Goal: Information Seeking & Learning: Learn about a topic

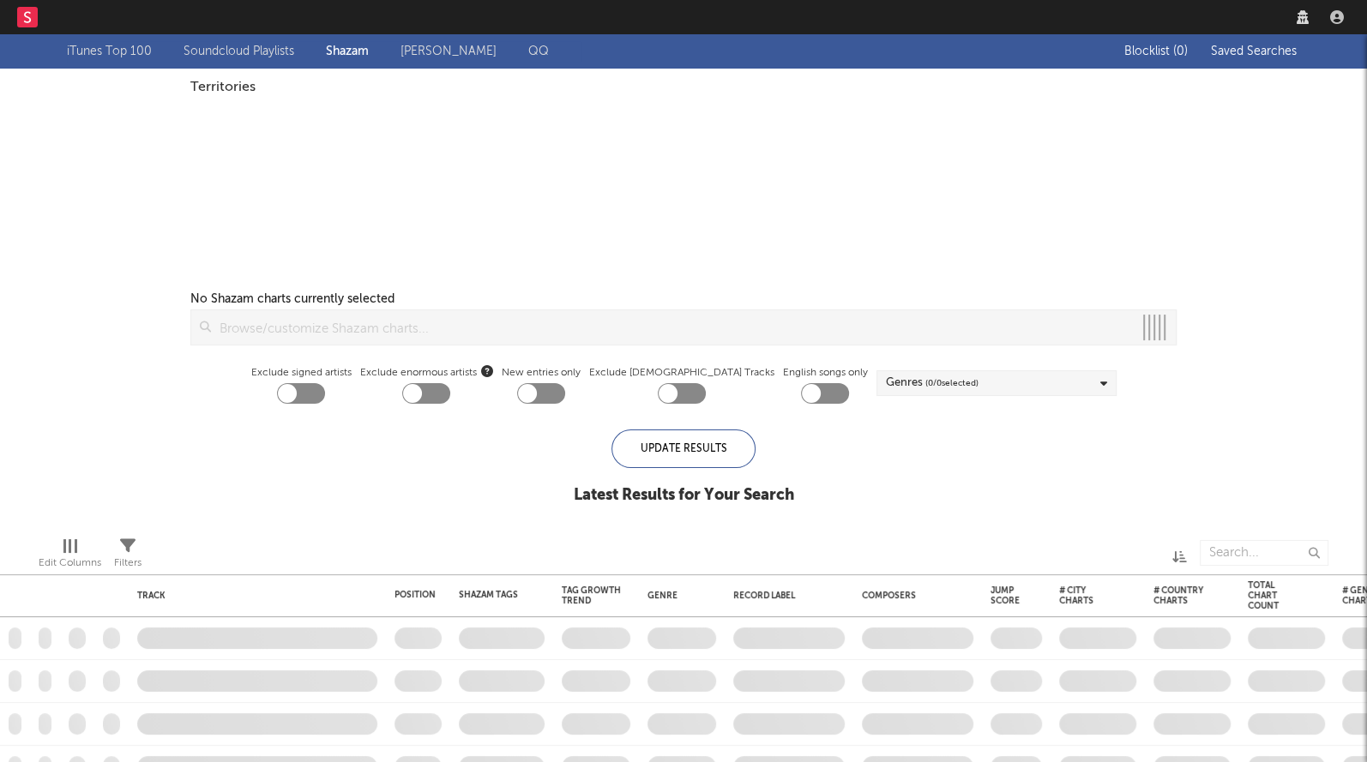
click at [92, 27] on link "Dashboard" at bounding box center [96, 17] width 82 height 34
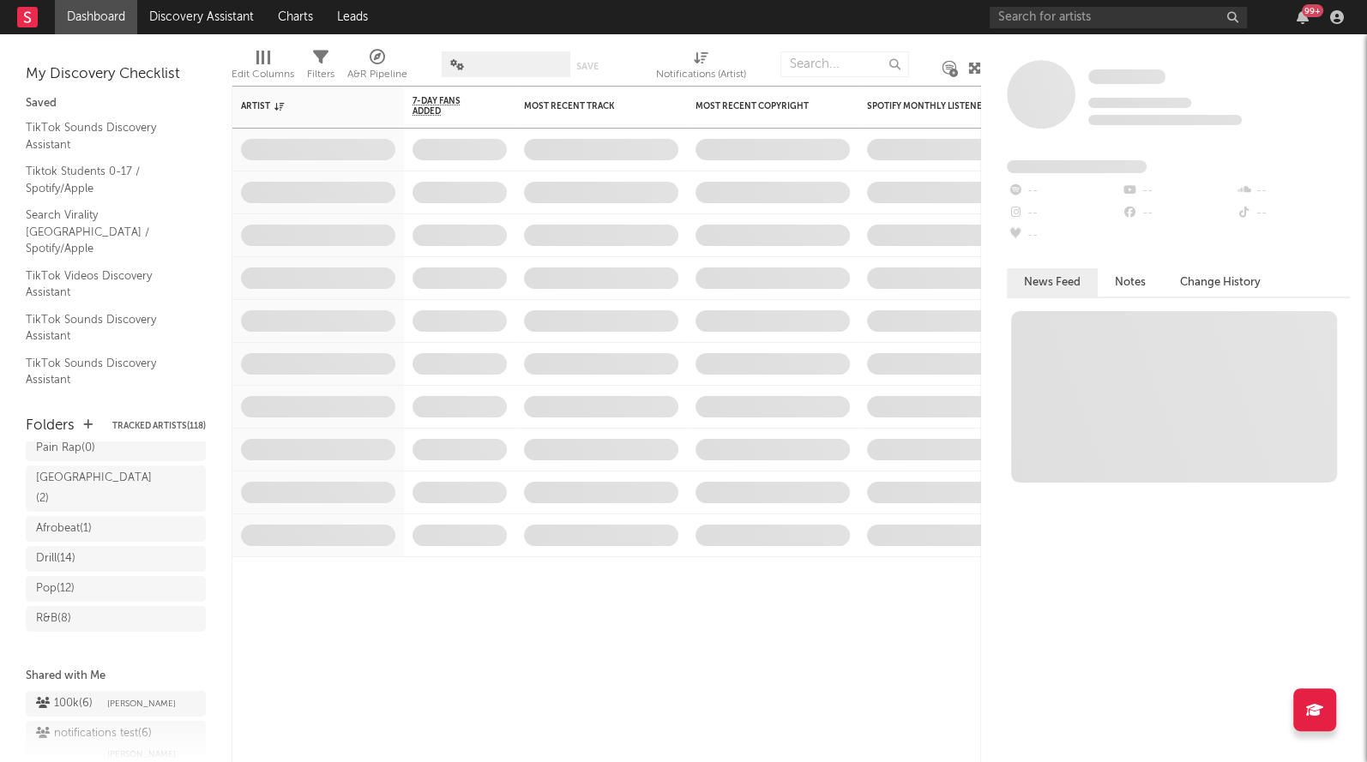
scroll to position [316, 0]
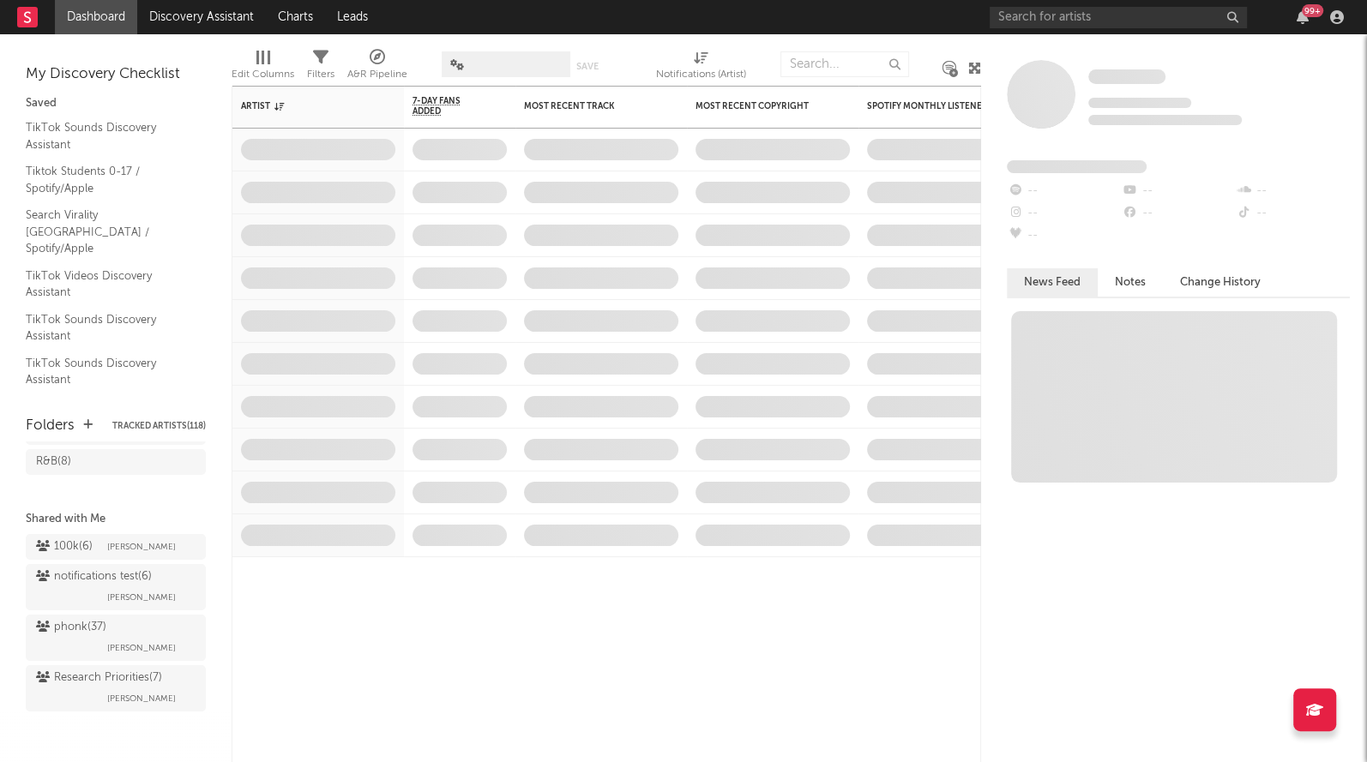
click at [86, 661] on span "phonk ( 37 ) [PERSON_NAME]" at bounding box center [116, 640] width 180 height 51
click at [92, 688] on div "Research Priorities ( 7 ) [PERSON_NAME]" at bounding box center [115, 688] width 159 height 41
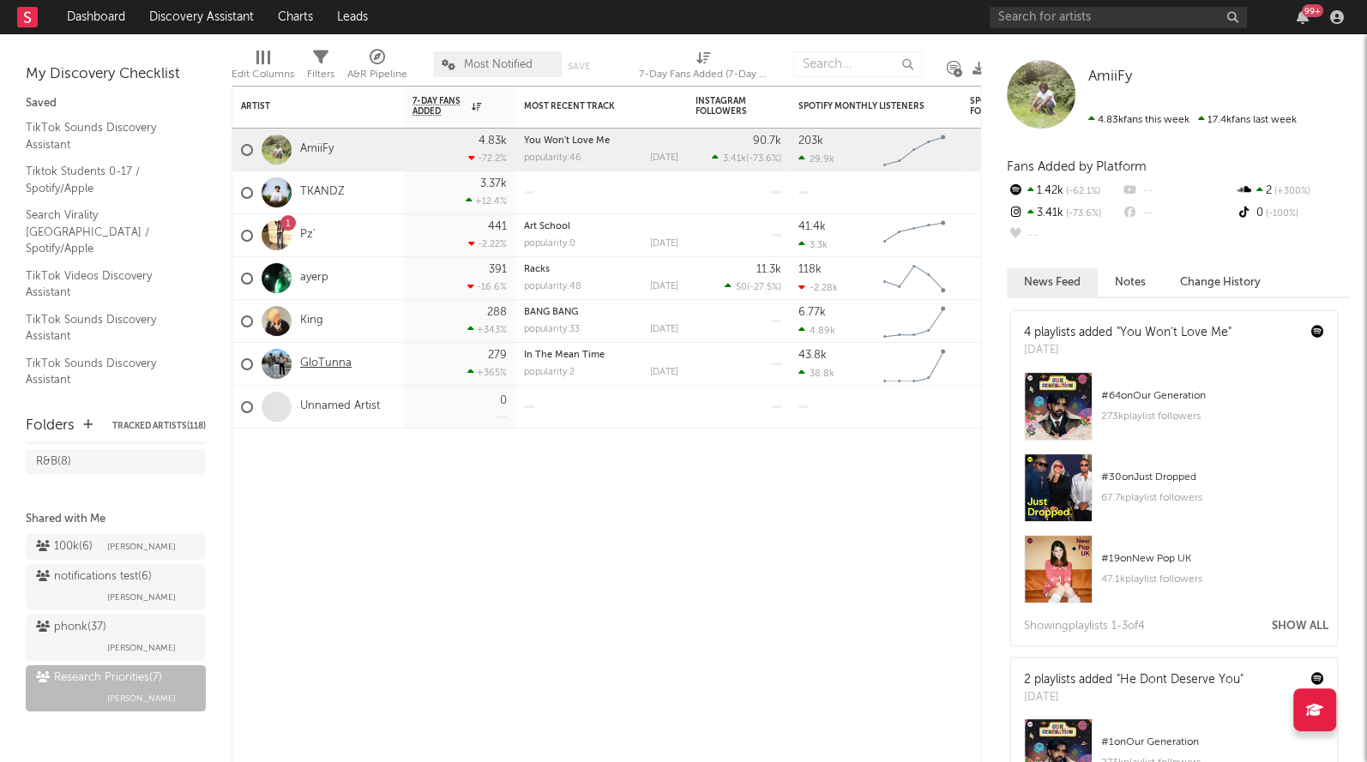
click at [317, 363] on link "GloTunna" at bounding box center [325, 364] width 51 height 15
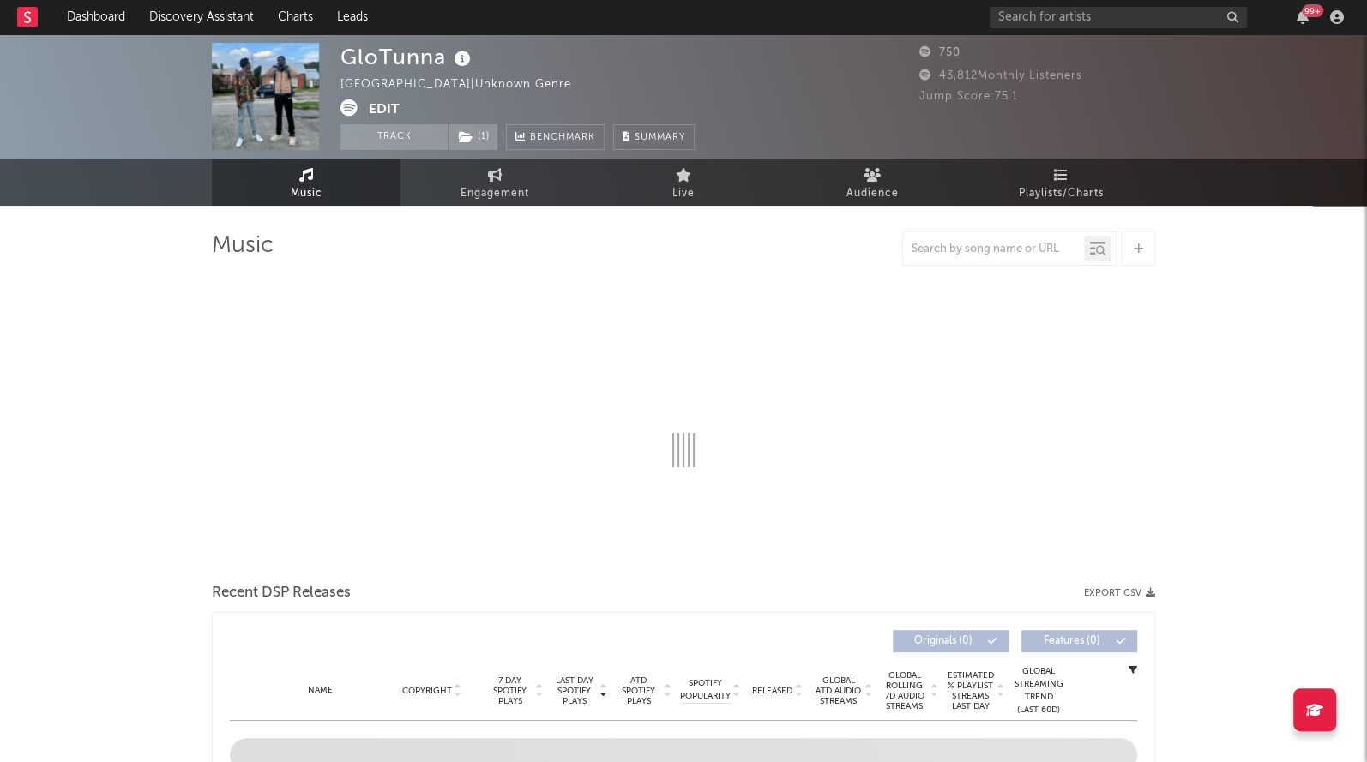
select select "1w"
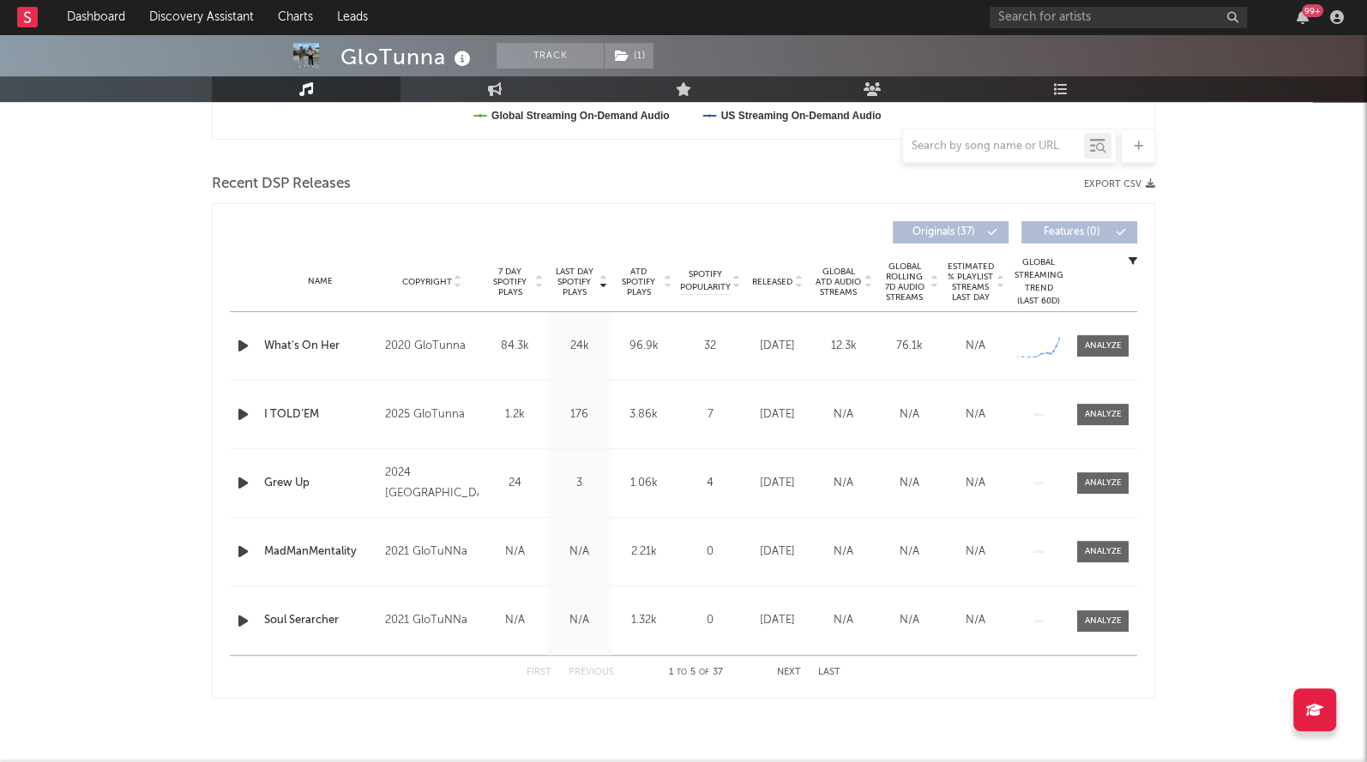
scroll to position [562, 0]
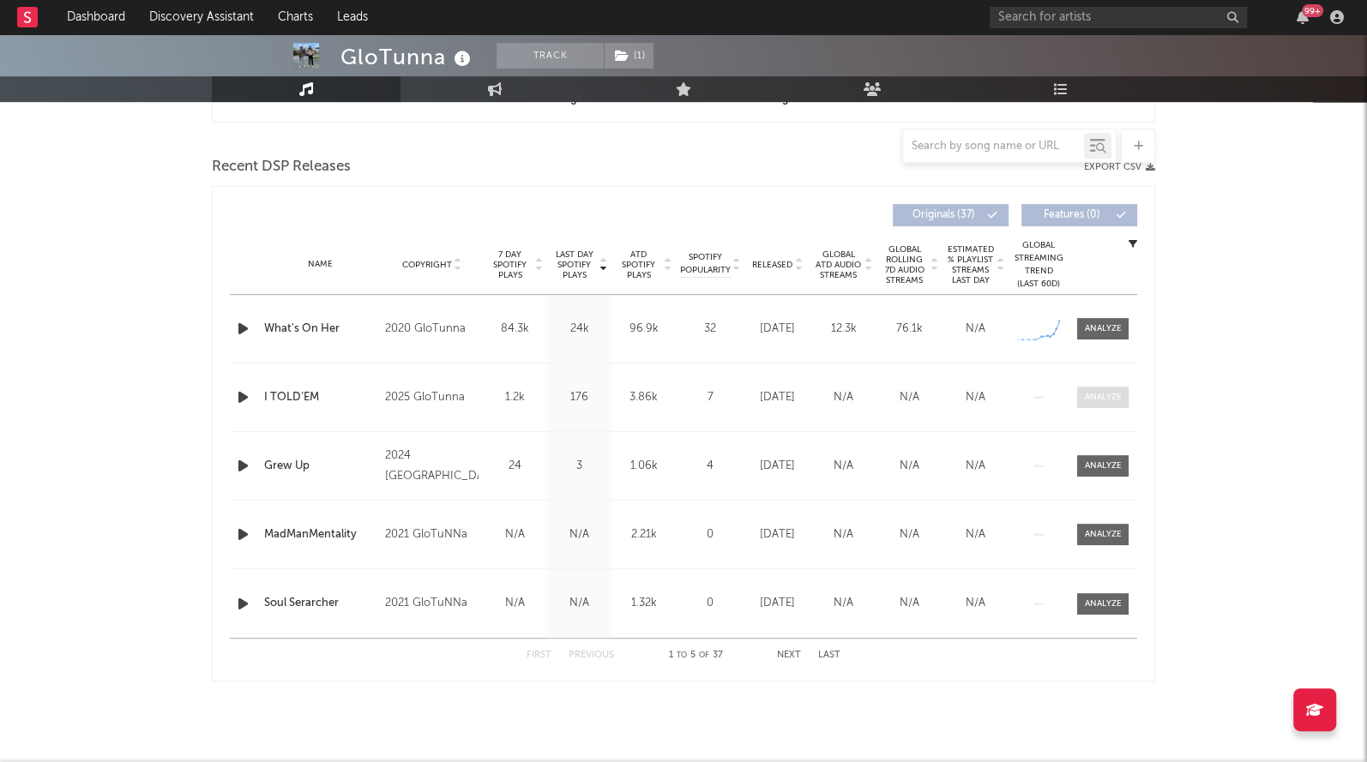
click at [1102, 392] on div at bounding box center [1103, 397] width 37 height 13
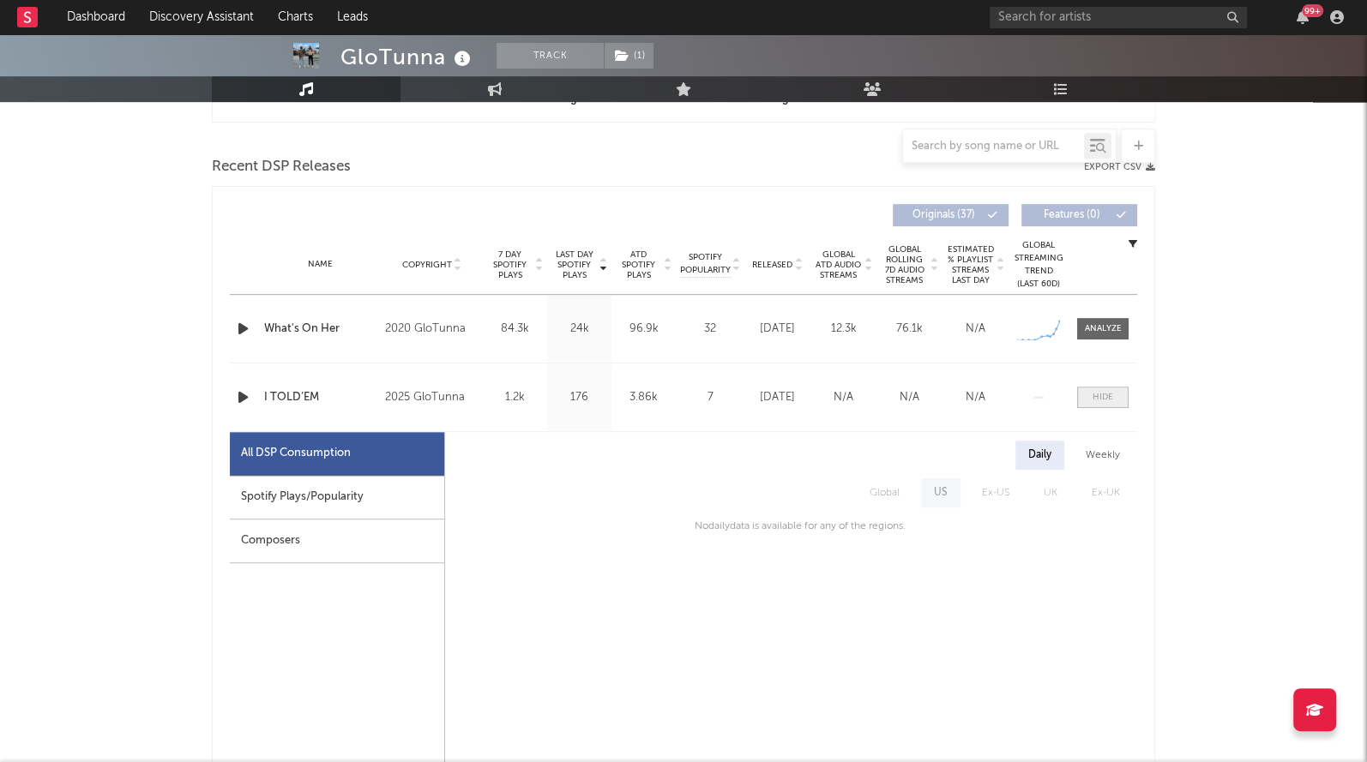
click at [1102, 392] on div at bounding box center [1102, 397] width 21 height 13
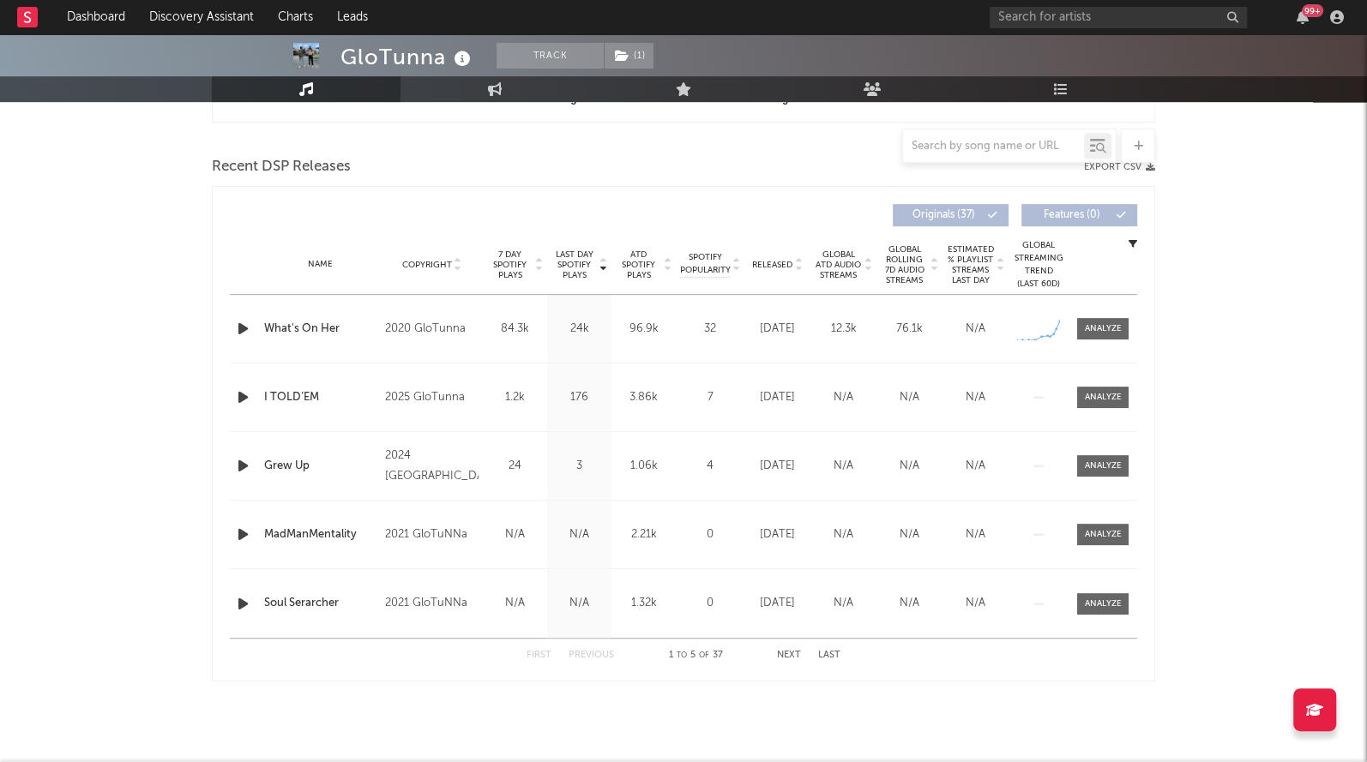
click at [1102, 311] on div "Name What's On Her Copyright 2020 GloTunna Label GloTunna Album Names What's On…" at bounding box center [683, 329] width 907 height 68
click at [1102, 322] on div at bounding box center [1103, 328] width 37 height 13
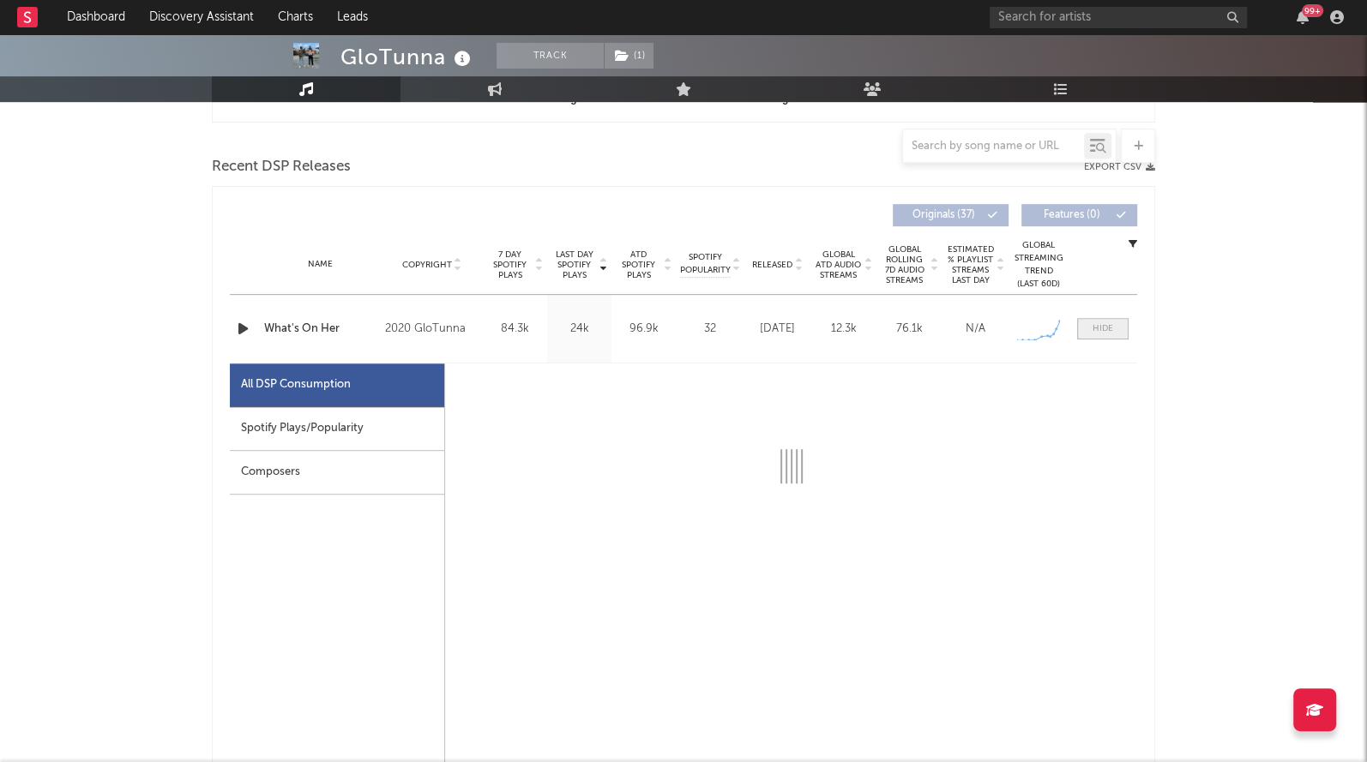
select select "1w"
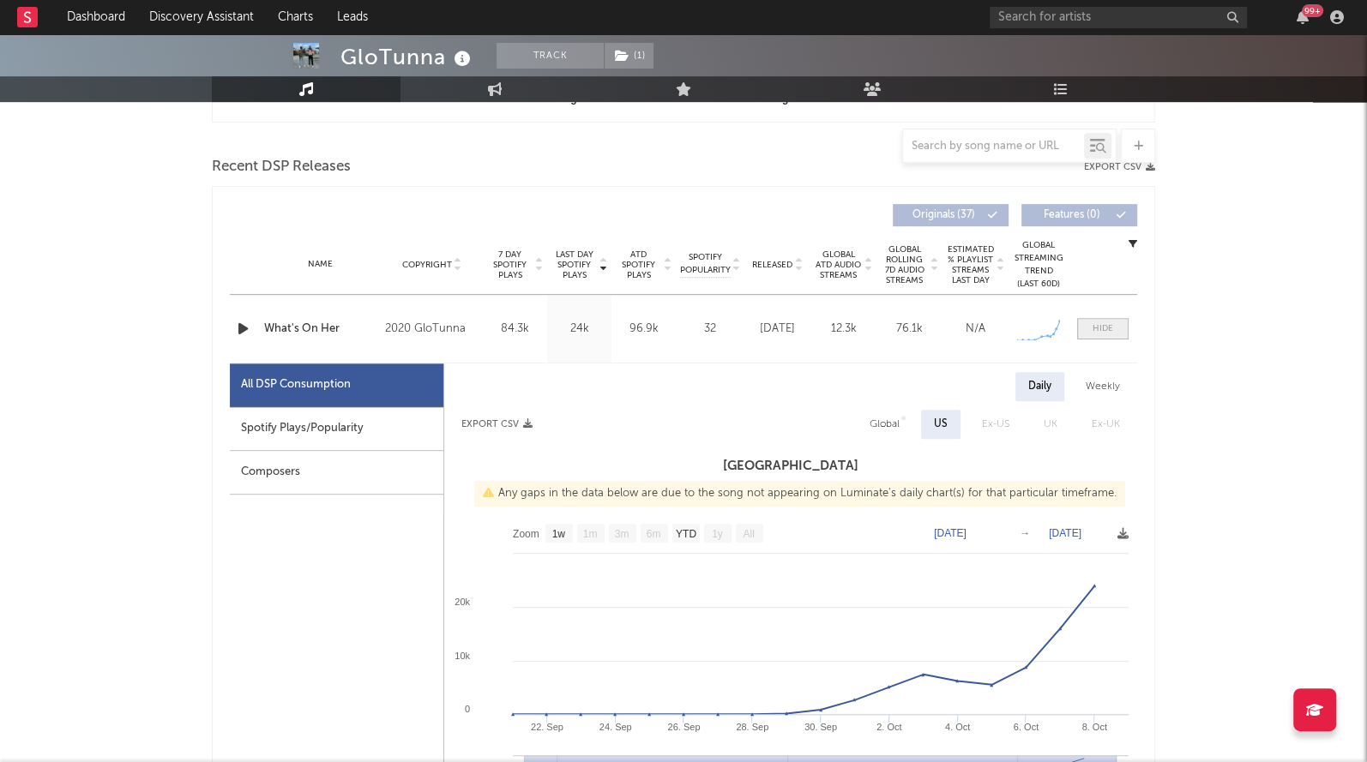
click at [1102, 328] on div at bounding box center [1102, 328] width 21 height 13
